Goal: Task Accomplishment & Management: Manage account settings

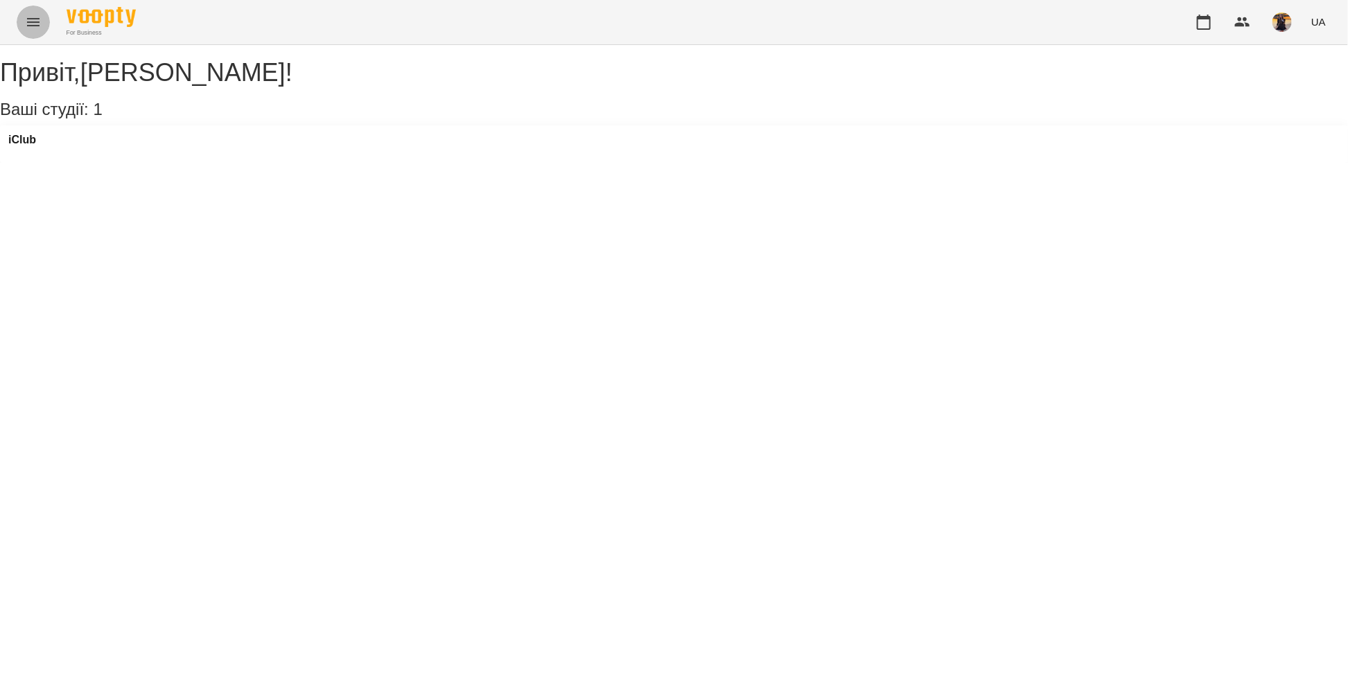
click at [33, 15] on icon "Menu" at bounding box center [33, 22] width 17 height 17
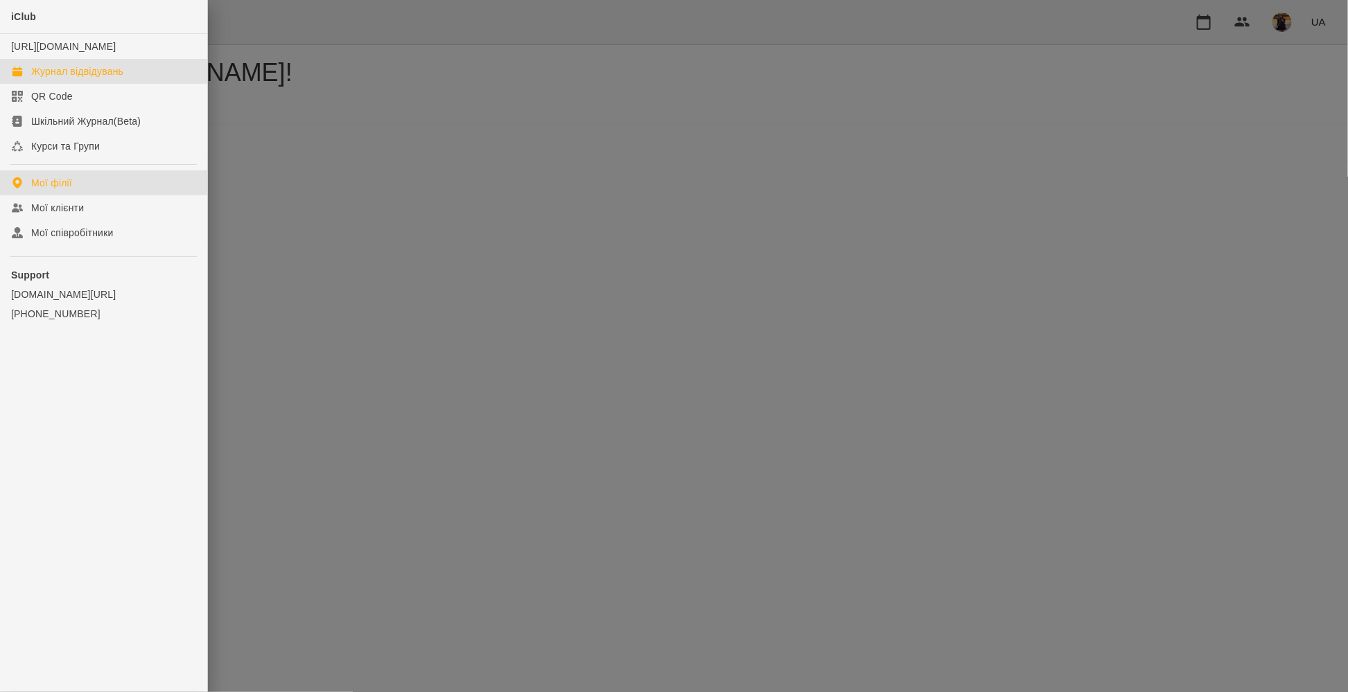
click at [54, 78] on div "Журнал відвідувань" at bounding box center [77, 71] width 92 height 14
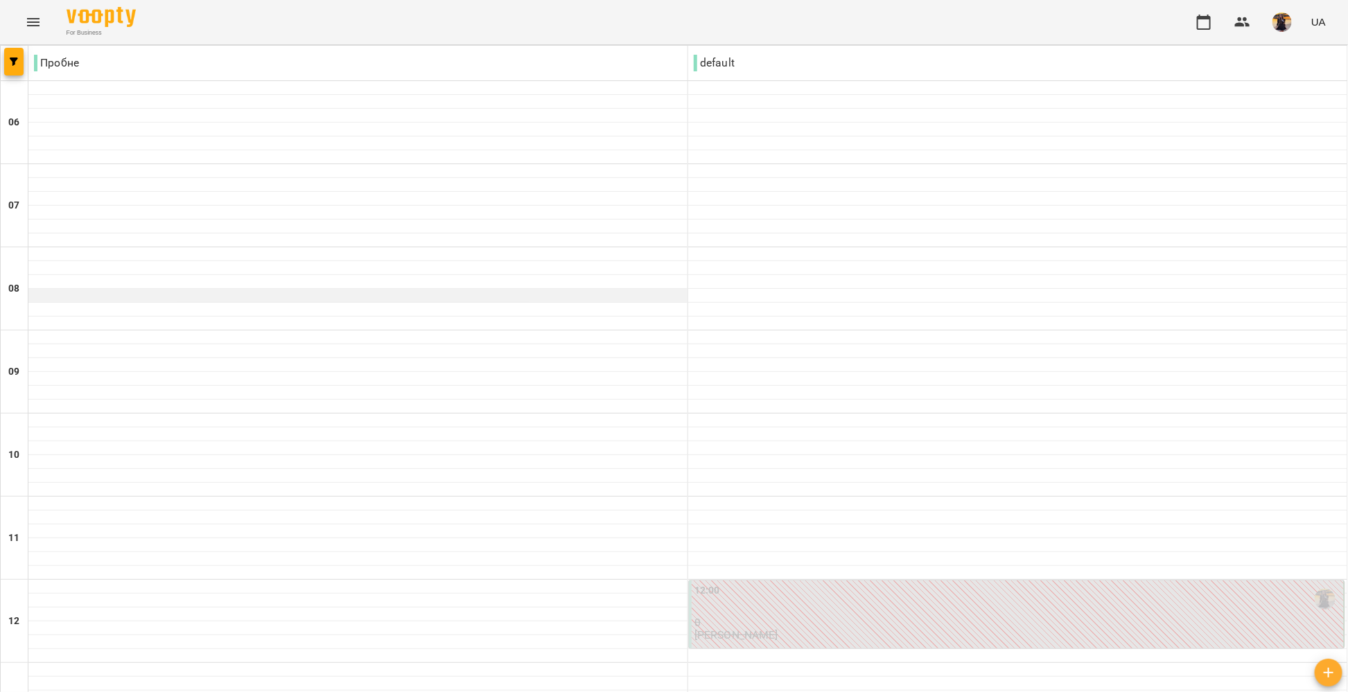
scroll to position [666, 0]
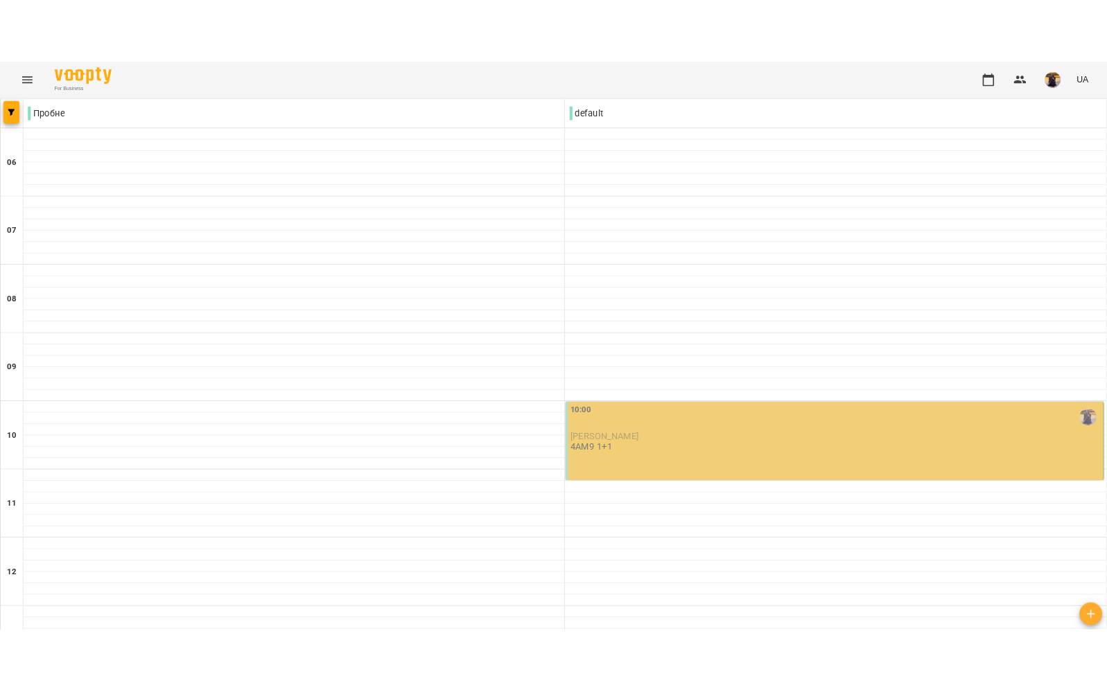
scroll to position [0, 0]
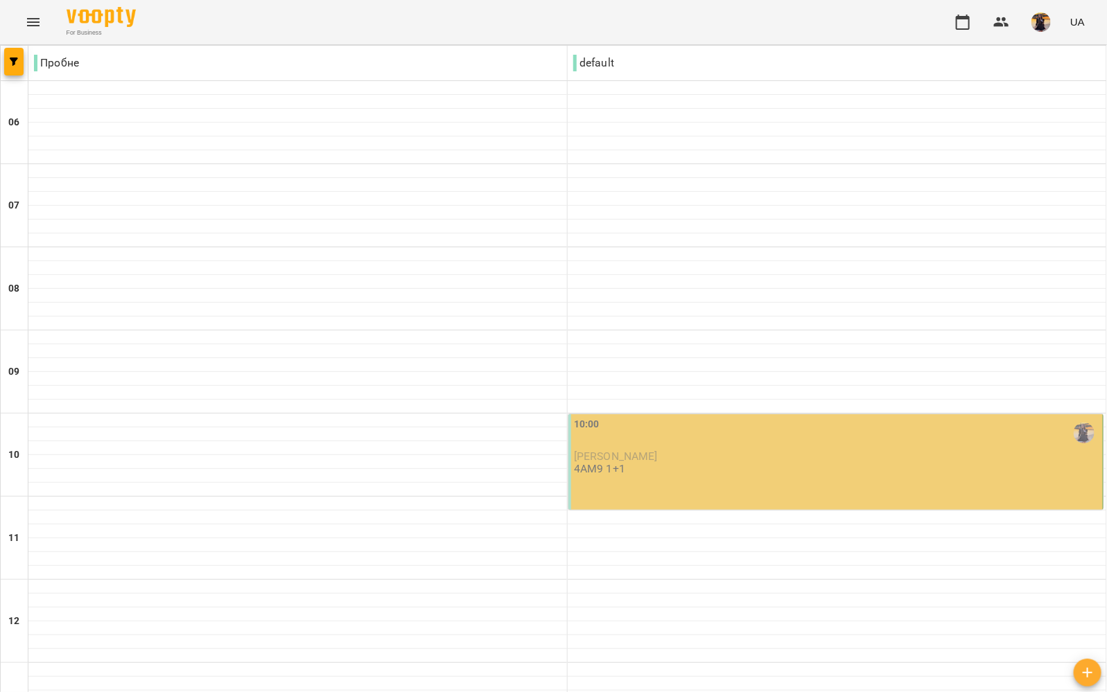
click at [637, 437] on div "10:00" at bounding box center [837, 433] width 526 height 32
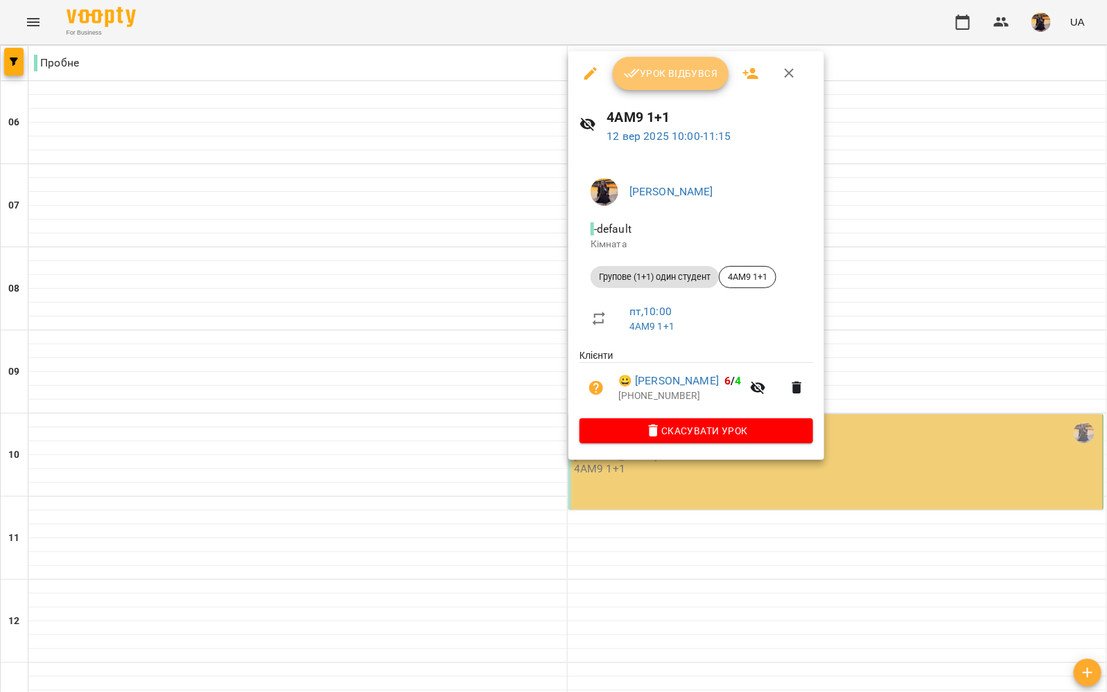
click at [662, 83] on button "Урок відбувся" at bounding box center [670, 73] width 116 height 33
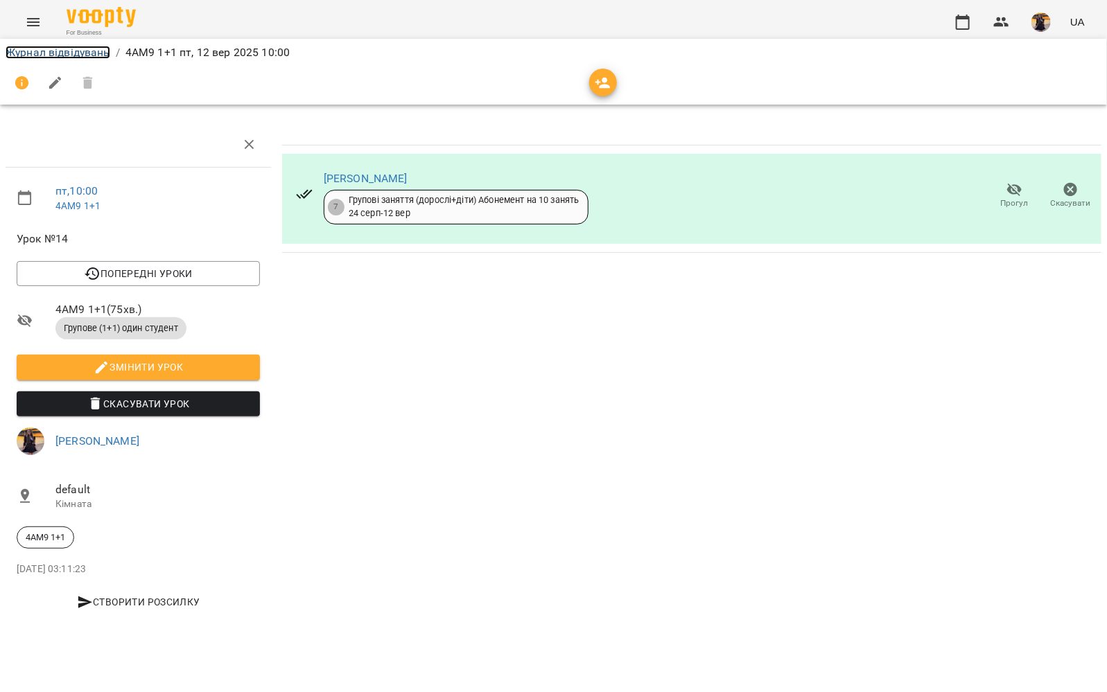
click at [85, 54] on link "Журнал відвідувань" at bounding box center [58, 52] width 105 height 13
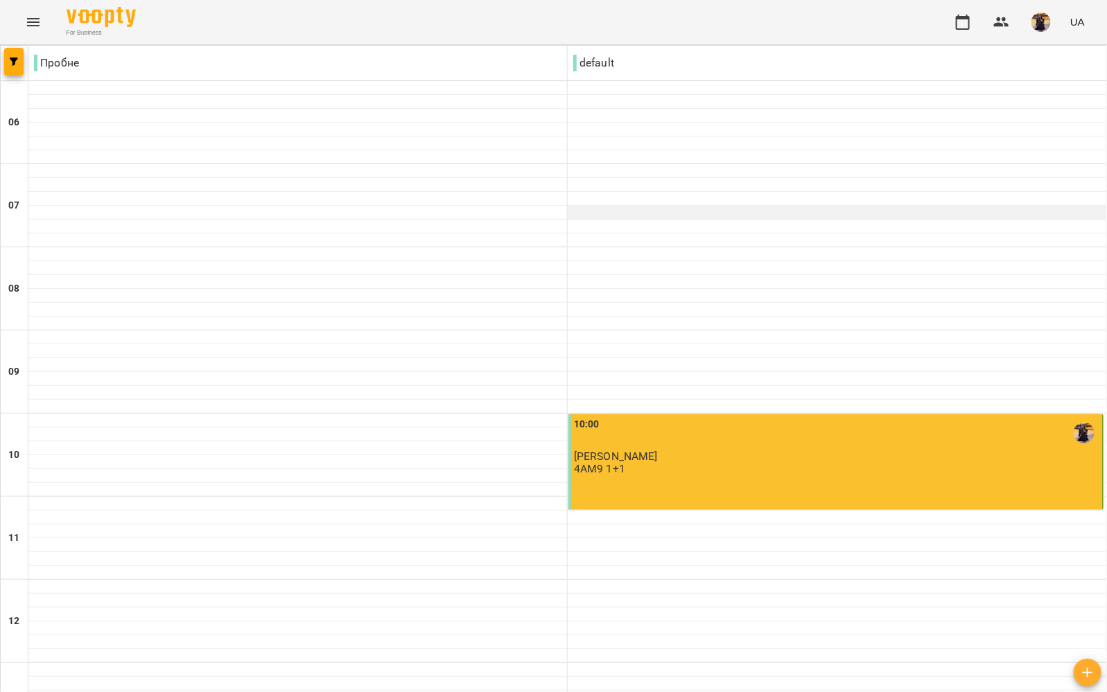
click at [621, 213] on div at bounding box center [836, 213] width 538 height 14
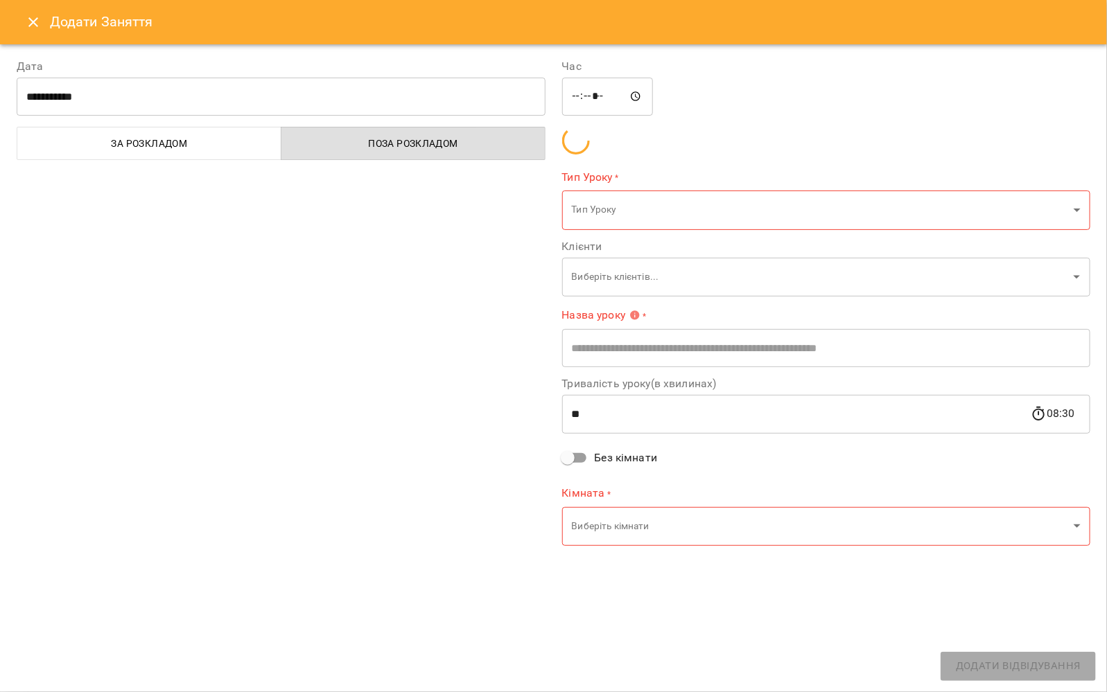
type input "**********"
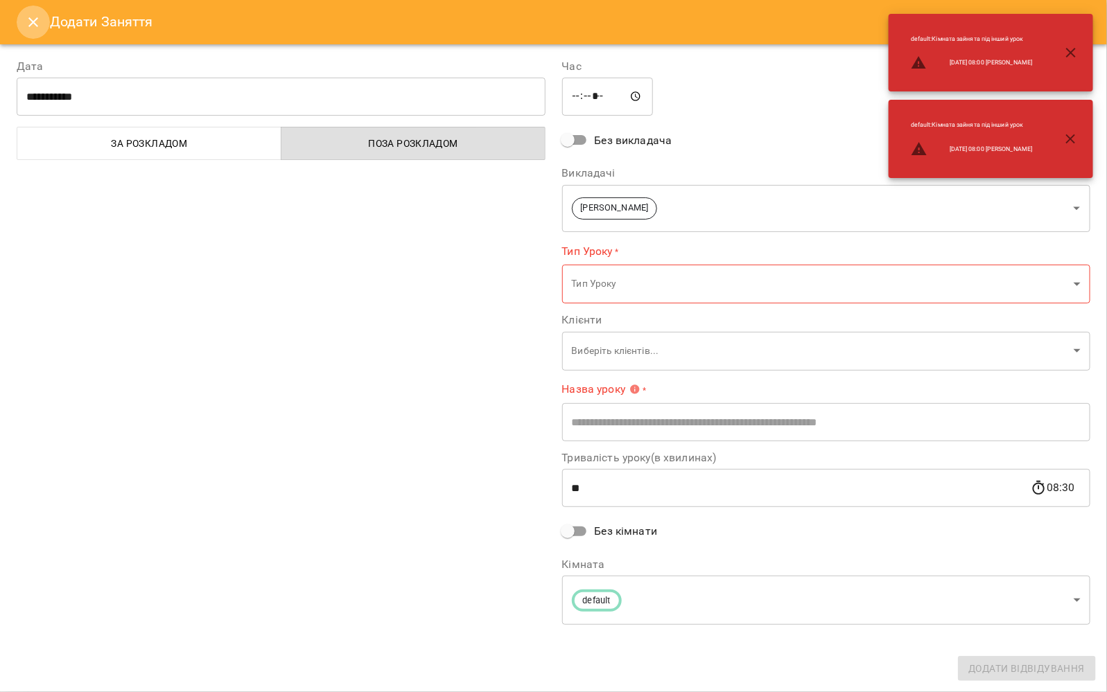
click at [28, 27] on icon "Close" at bounding box center [33, 22] width 17 height 17
